Goal: Information Seeking & Learning: Learn about a topic

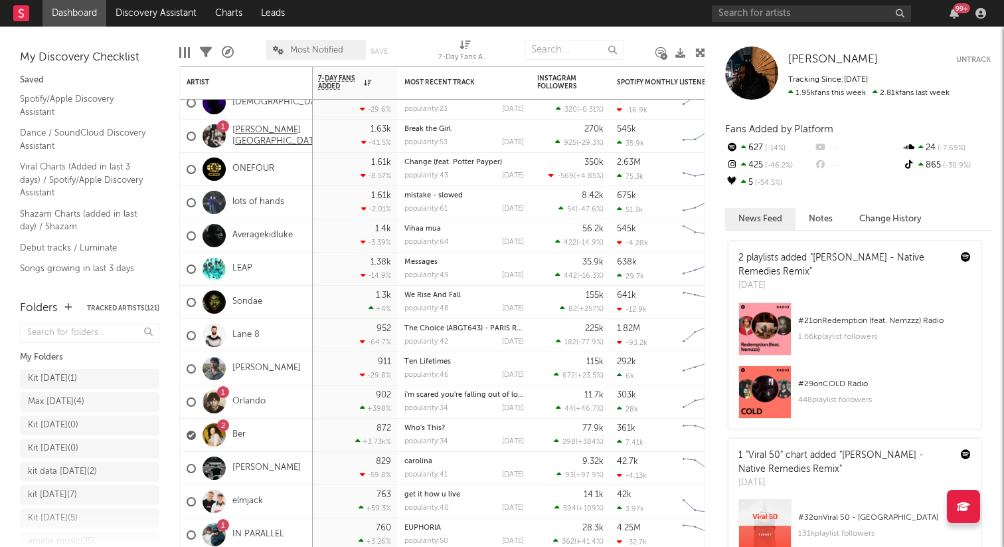
click at [258, 131] on link "[PERSON_NAME][GEOGRAPHIC_DATA]" at bounding box center [277, 136] width 90 height 23
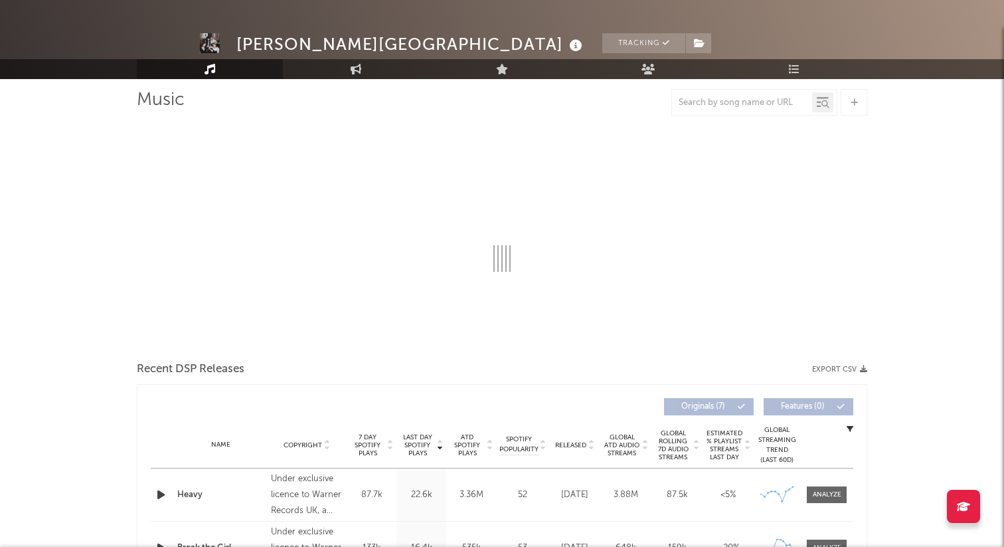
select select "6m"
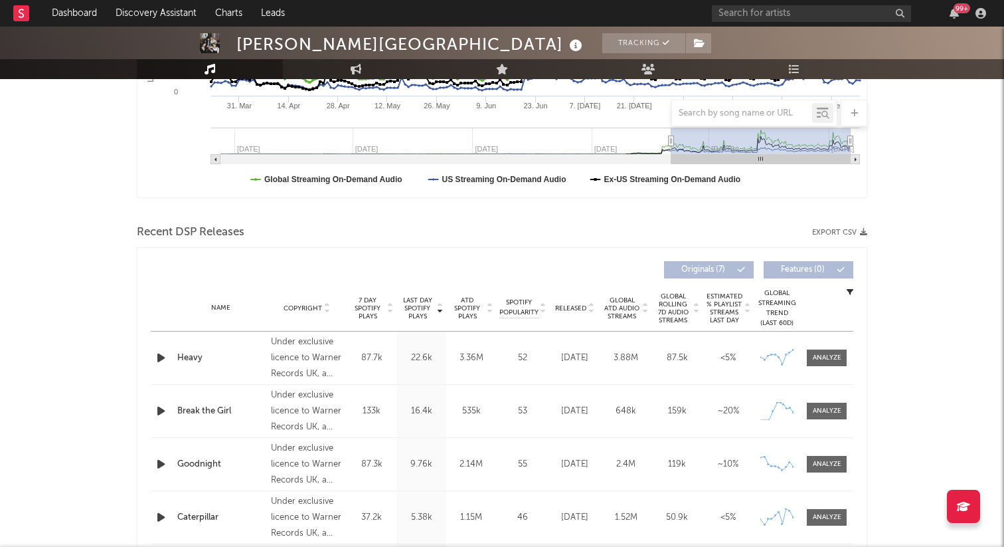
scroll to position [334, 0]
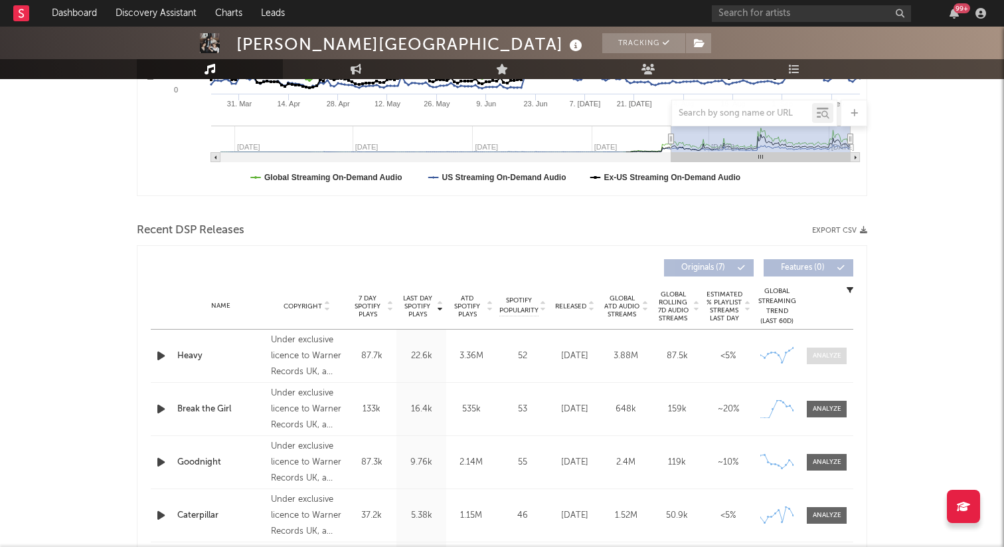
click at [829, 354] on div at bounding box center [827, 356] width 29 height 10
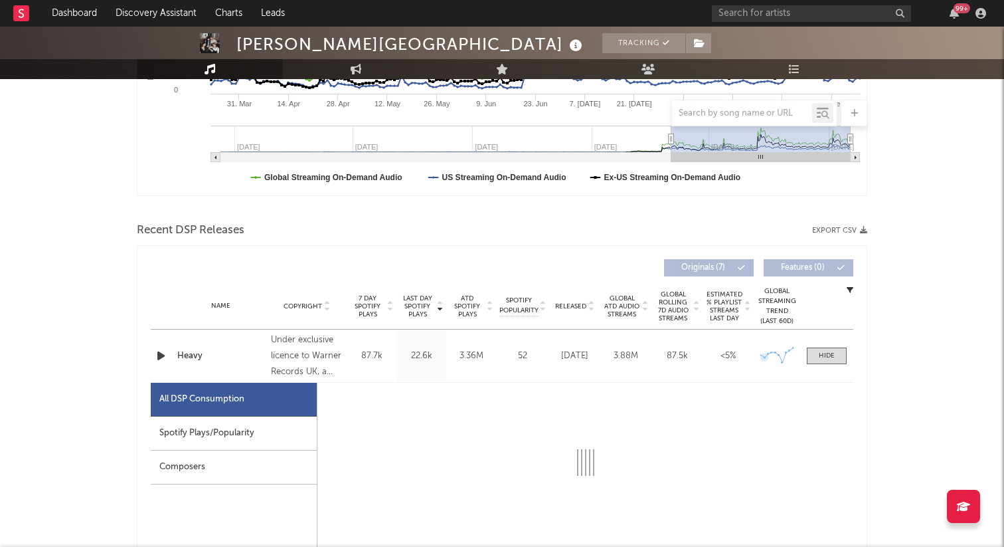
select select "6m"
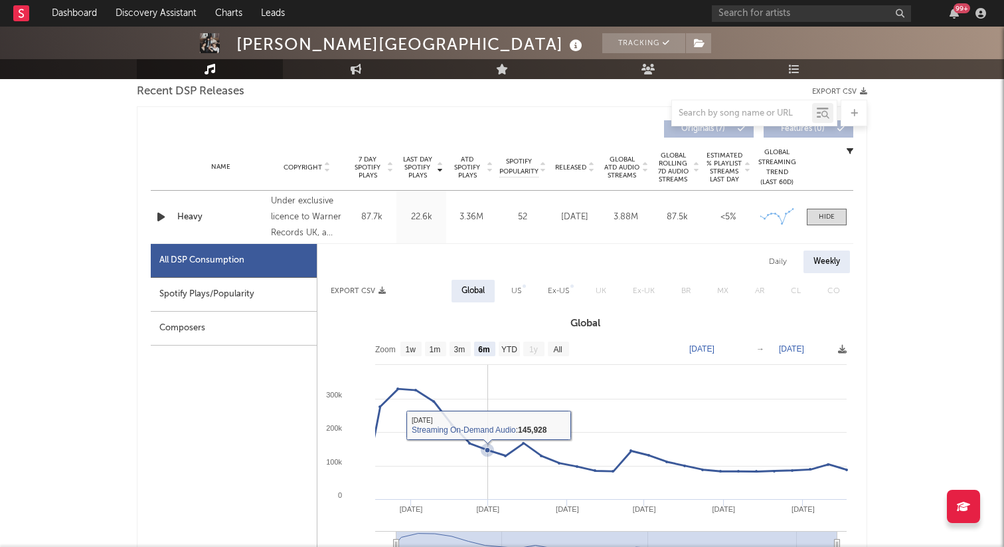
scroll to position [481, 0]
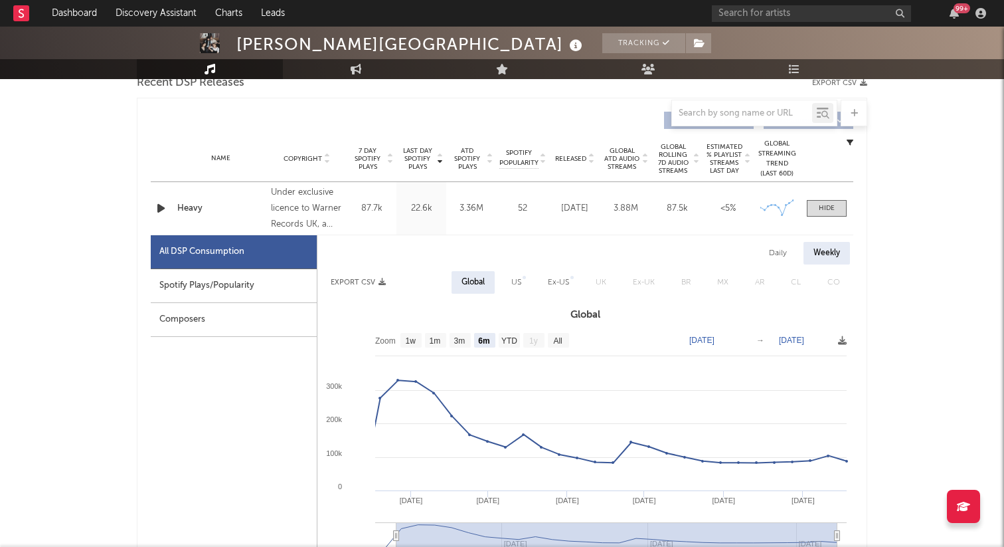
click at [198, 300] on div "Spotify Plays/Popularity" at bounding box center [234, 286] width 166 height 34
select select "6m"
select select "1w"
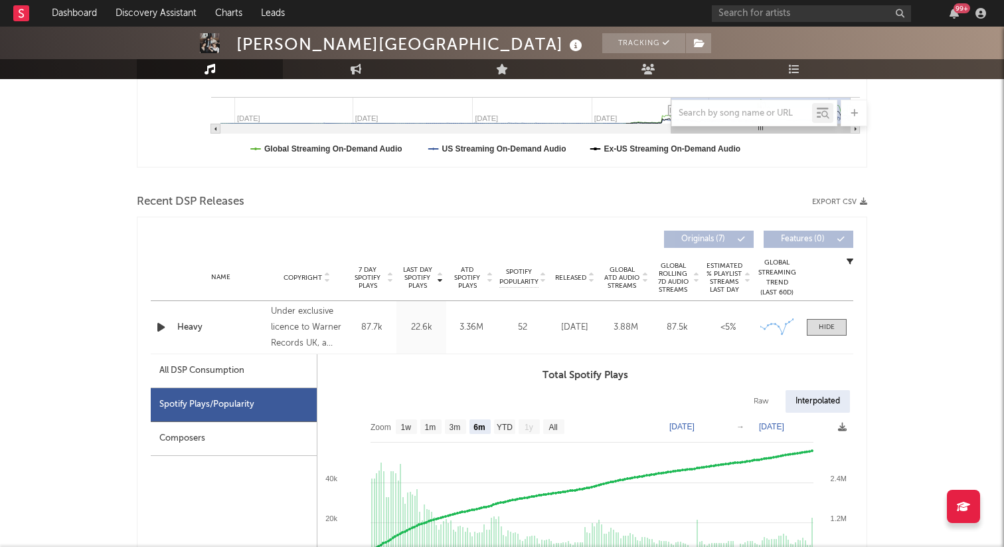
scroll to position [389, 0]
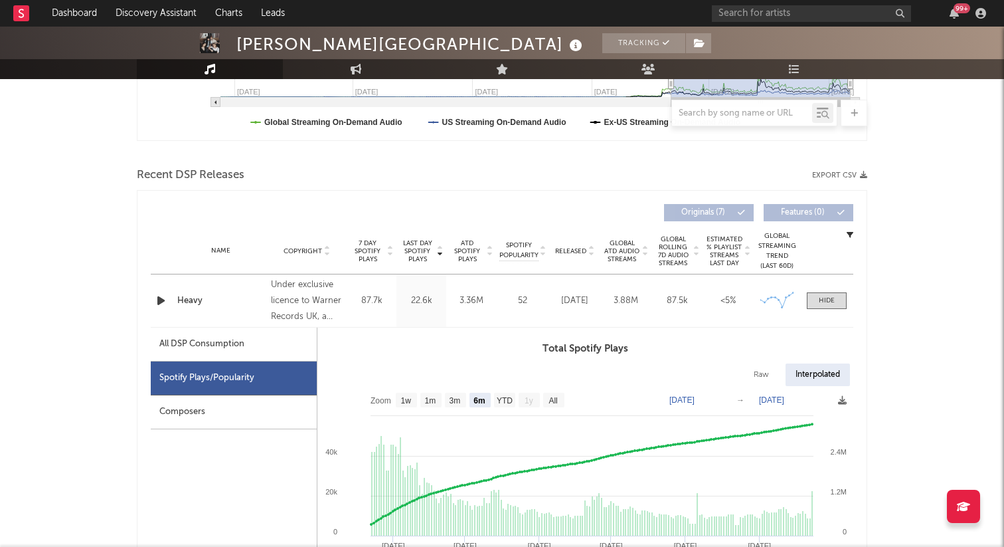
click at [247, 289] on div "Name Heavy Copyright Under exclusive licence to Warner Records UK, a division o…" at bounding box center [502, 300] width 703 height 52
click at [821, 302] on div at bounding box center [827, 301] width 16 height 10
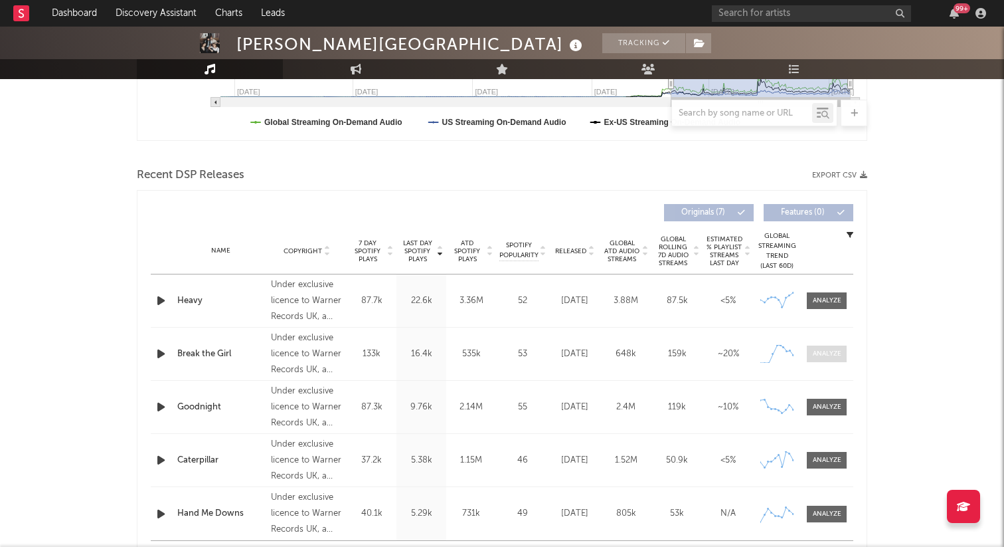
click at [829, 357] on div at bounding box center [827, 354] width 29 height 10
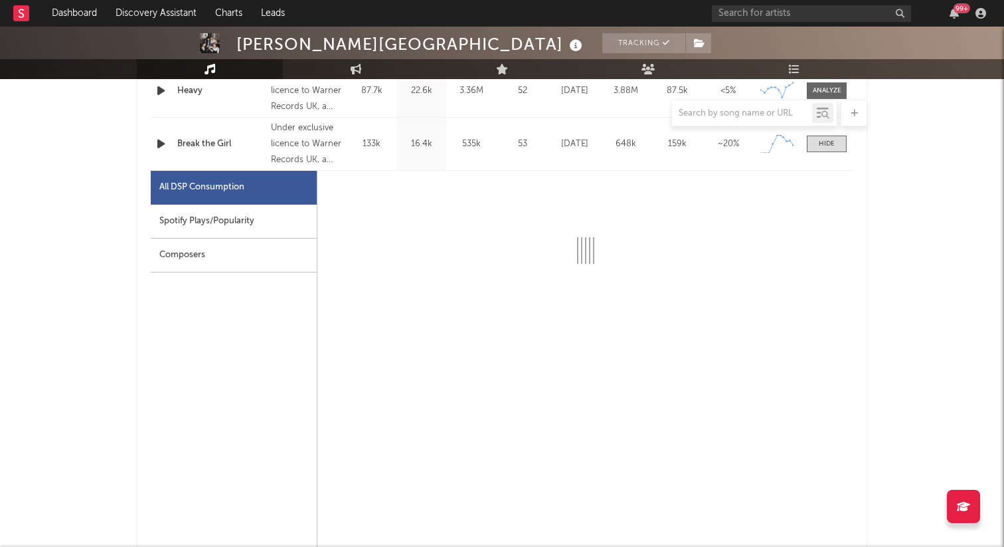
scroll to position [607, 0]
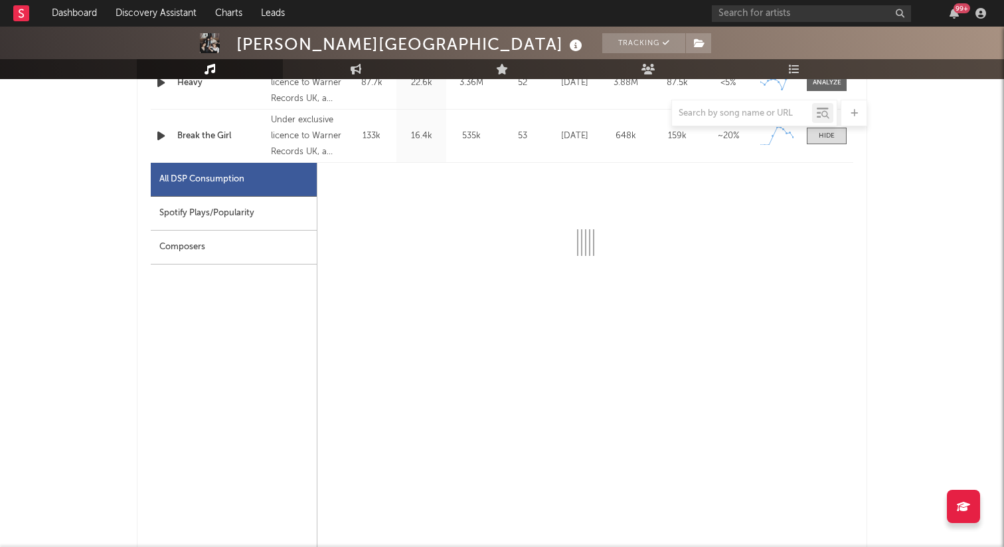
select select "1w"
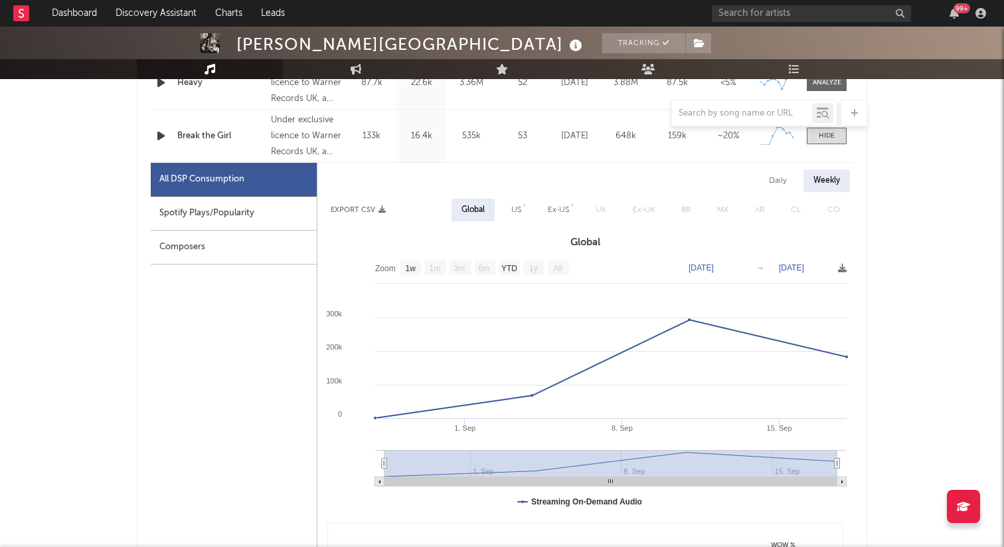
click at [225, 213] on div "Spotify Plays/Popularity" at bounding box center [234, 214] width 166 height 34
select select "1w"
